Goal: Find specific page/section: Find specific page/section

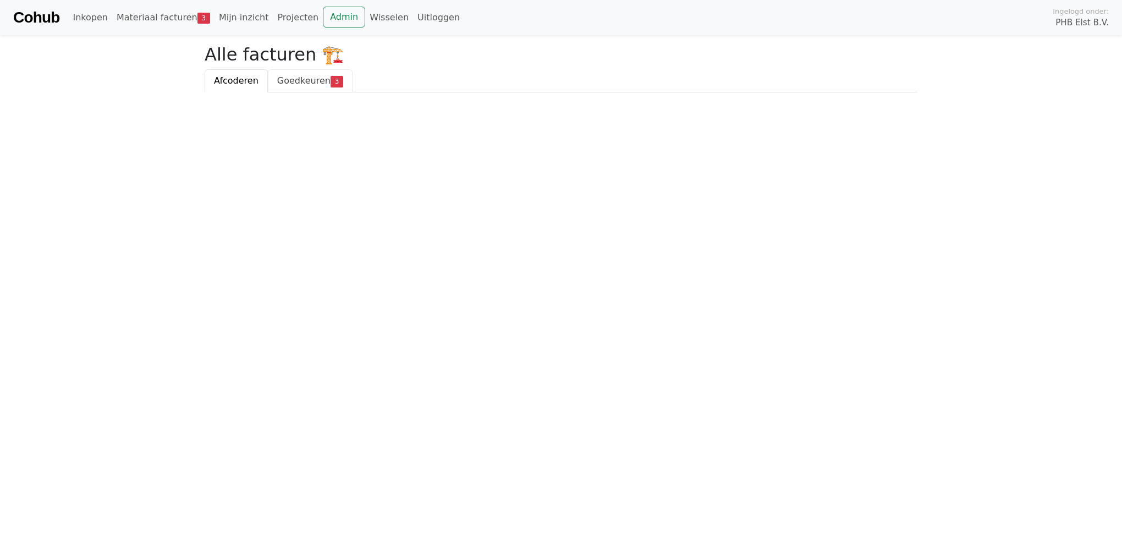
click at [297, 80] on span "Goedkeuren" at bounding box center [303, 80] width 53 height 10
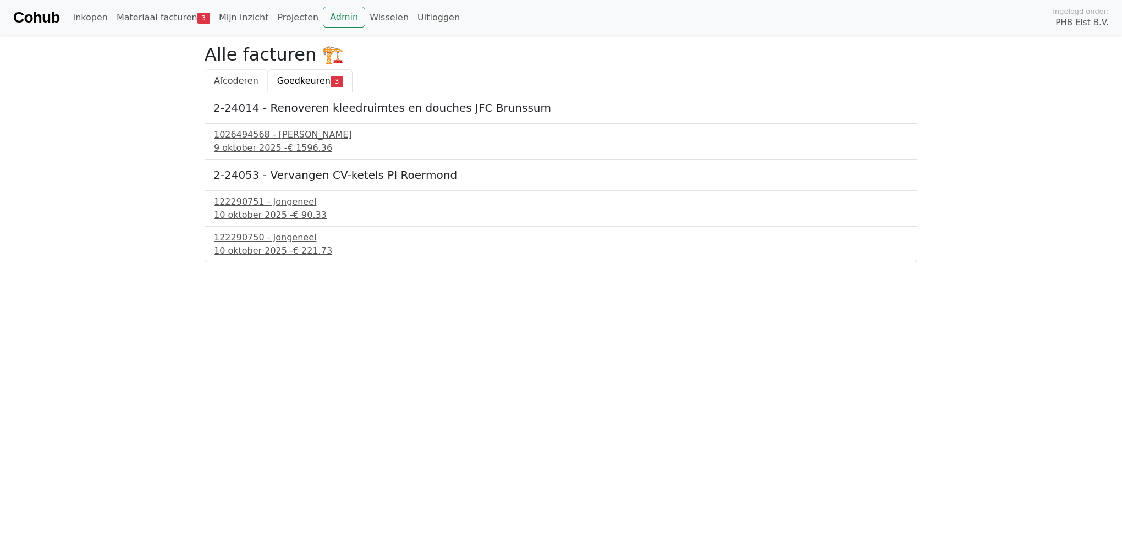
click at [233, 75] on span "Afcoderen" at bounding box center [236, 80] width 45 height 10
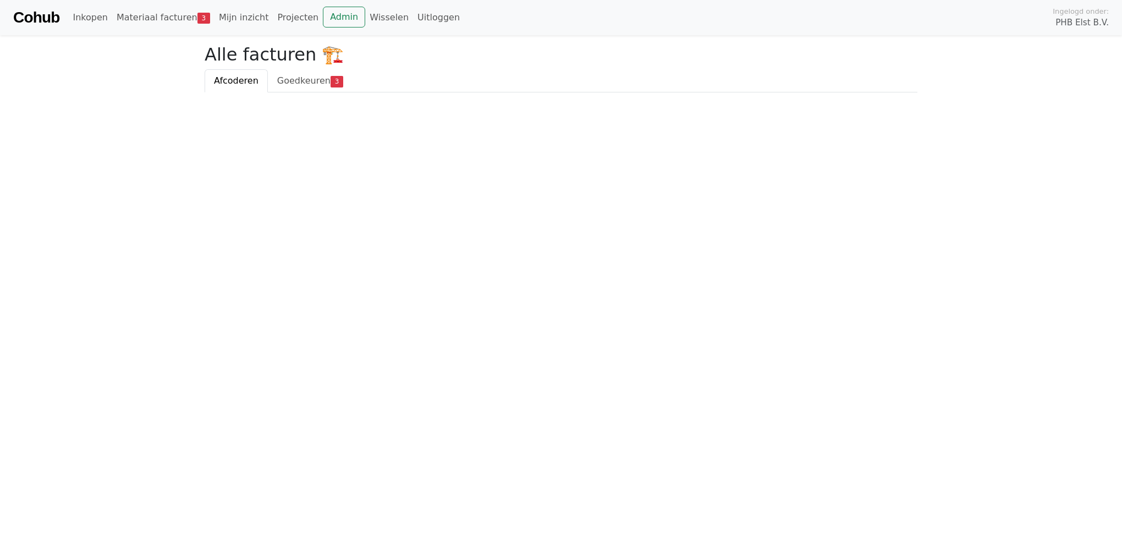
click at [65, 30] on div "Cohub Inkopen Materiaal facturen 3 Mijn inzicht Projecten Admin Wisselen Uitlog…" at bounding box center [561, 17] width 1122 height 35
click at [51, 23] on link "Cohub" at bounding box center [36, 17] width 46 height 26
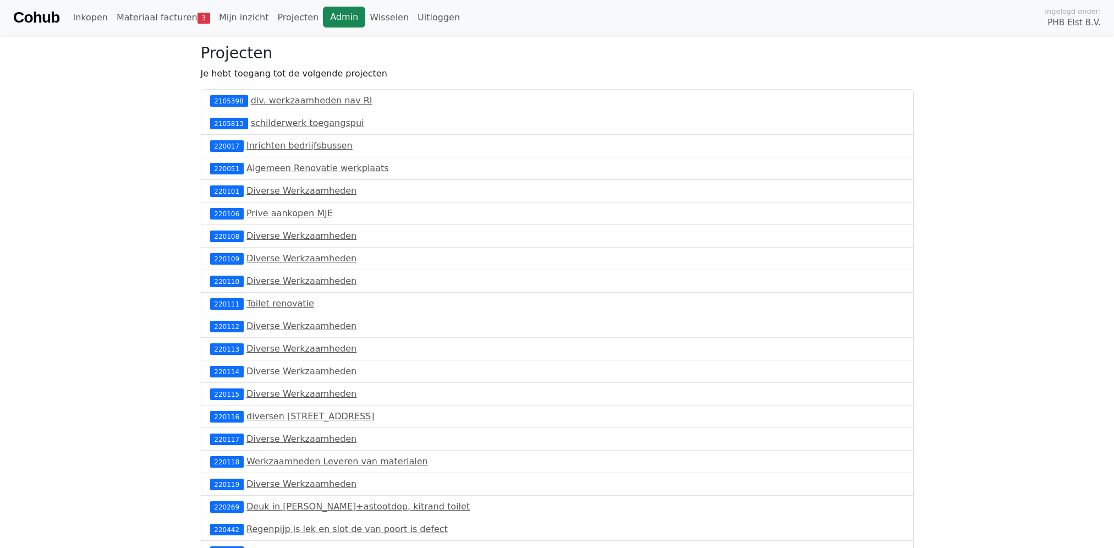
click at [336, 19] on link "Admin" at bounding box center [344, 17] width 42 height 21
